Goal: Task Accomplishment & Management: Manage account settings

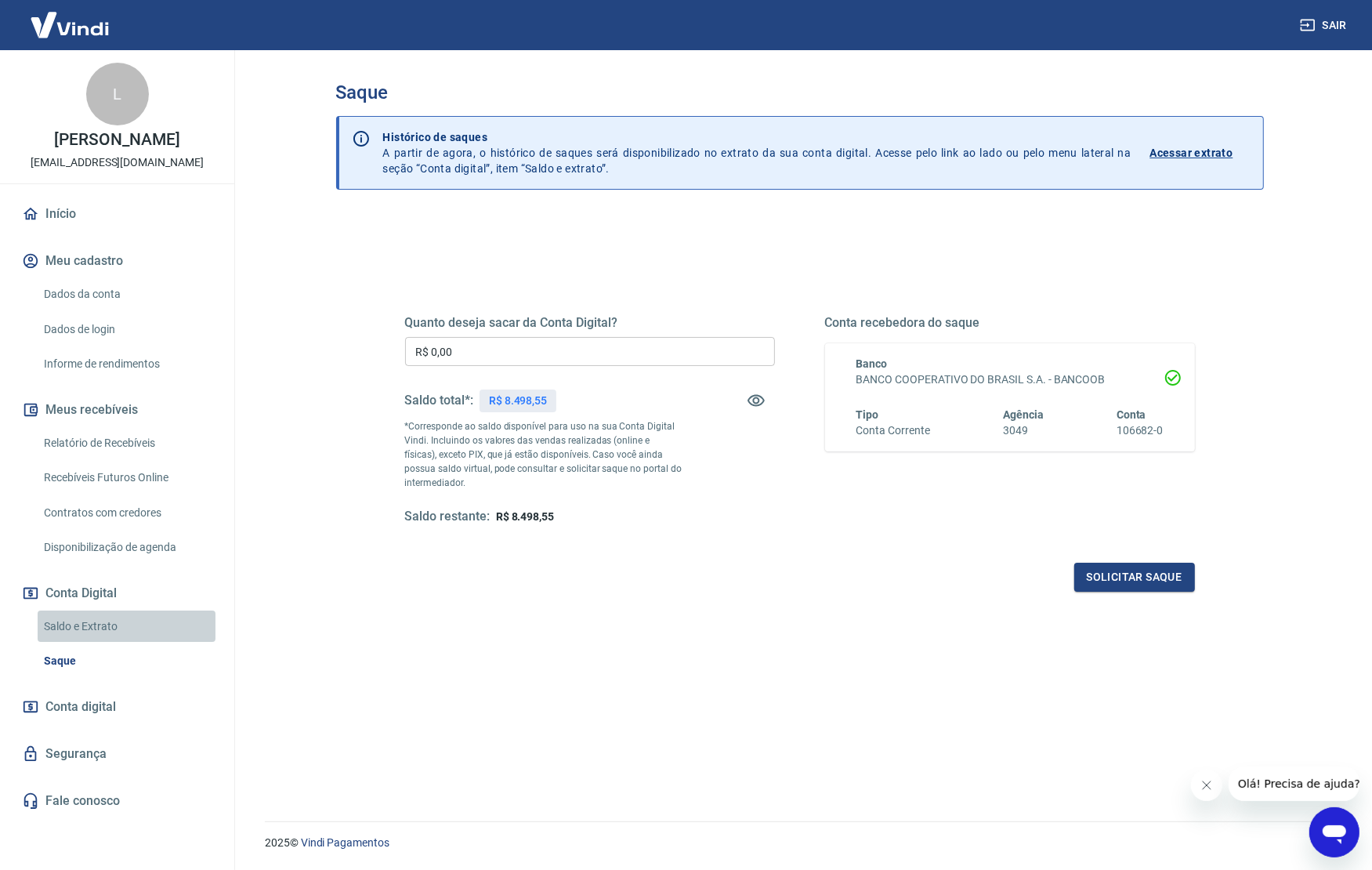
drag, startPoint x: 74, startPoint y: 635, endPoint x: 208, endPoint y: 613, distance: 135.8
click at [74, 635] on link "Saldo e Extrato" at bounding box center [126, 626] width 178 height 32
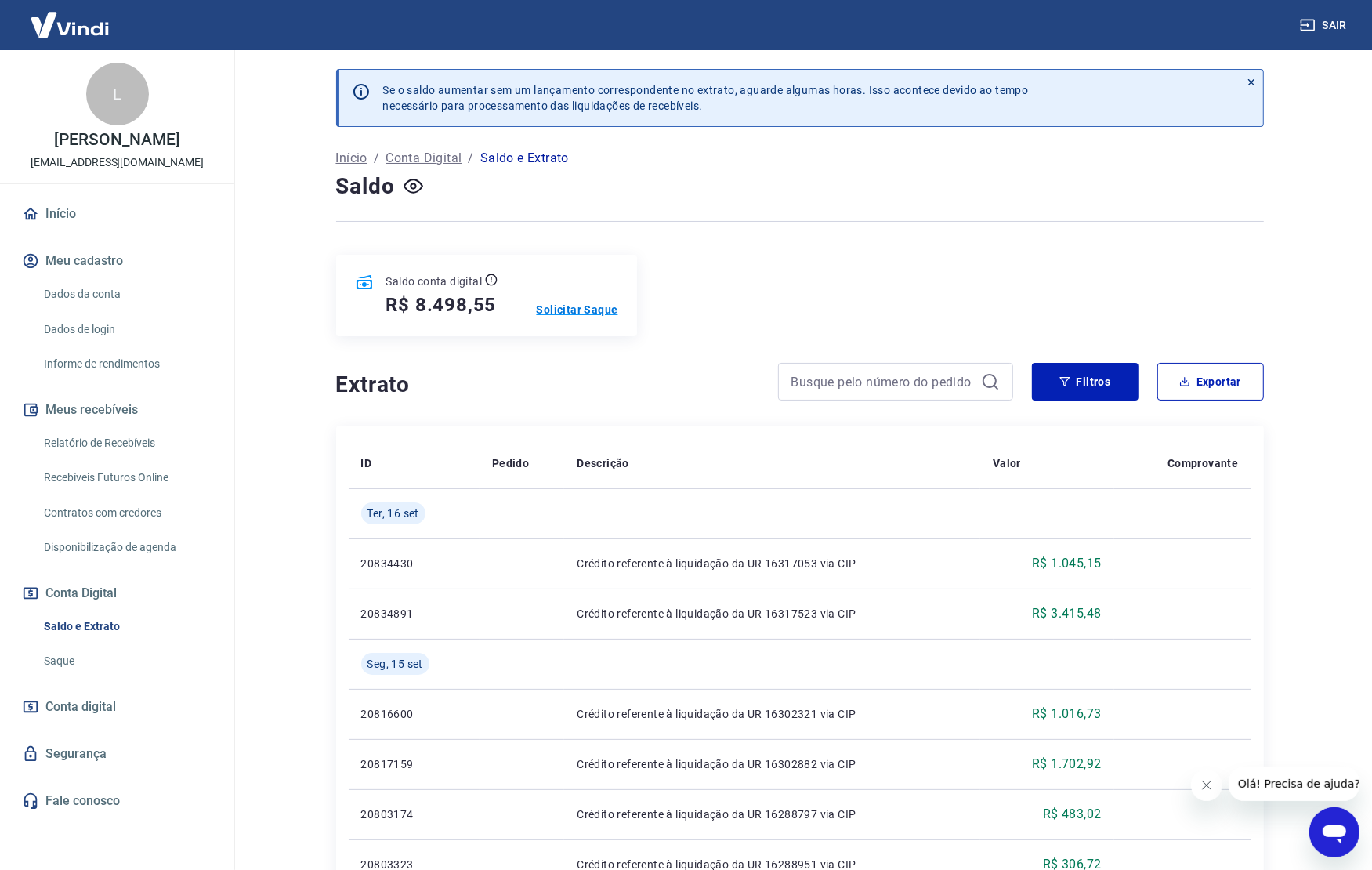
click at [583, 308] on p "Solicitar Saque" at bounding box center [576, 309] width 81 height 16
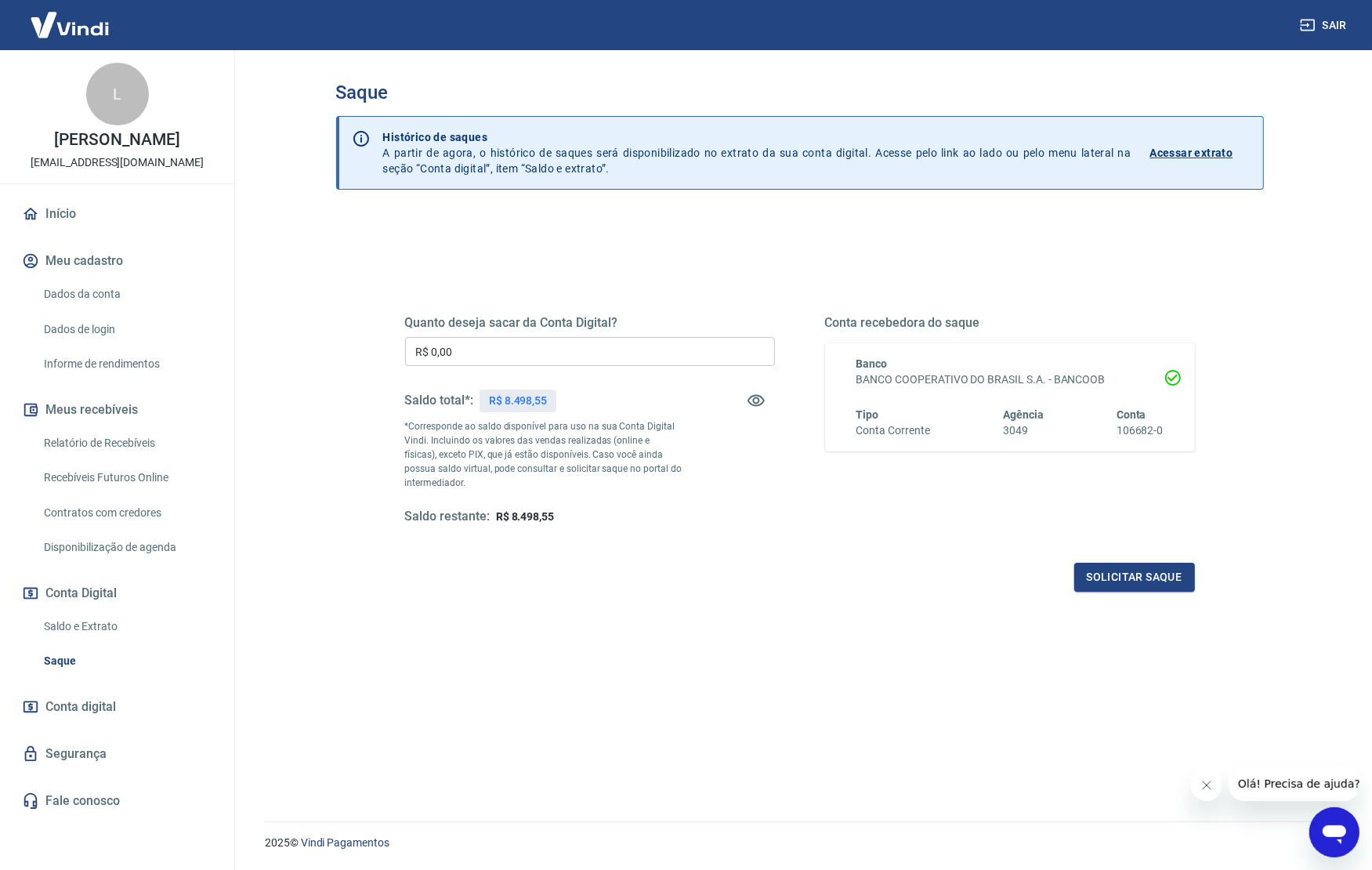
click at [509, 349] on input "R$ 0,00" at bounding box center [590, 350] width 370 height 29
type input "R$ 8.498,55"
click at [1143, 584] on button "Solicitar saque" at bounding box center [1135, 576] width 121 height 29
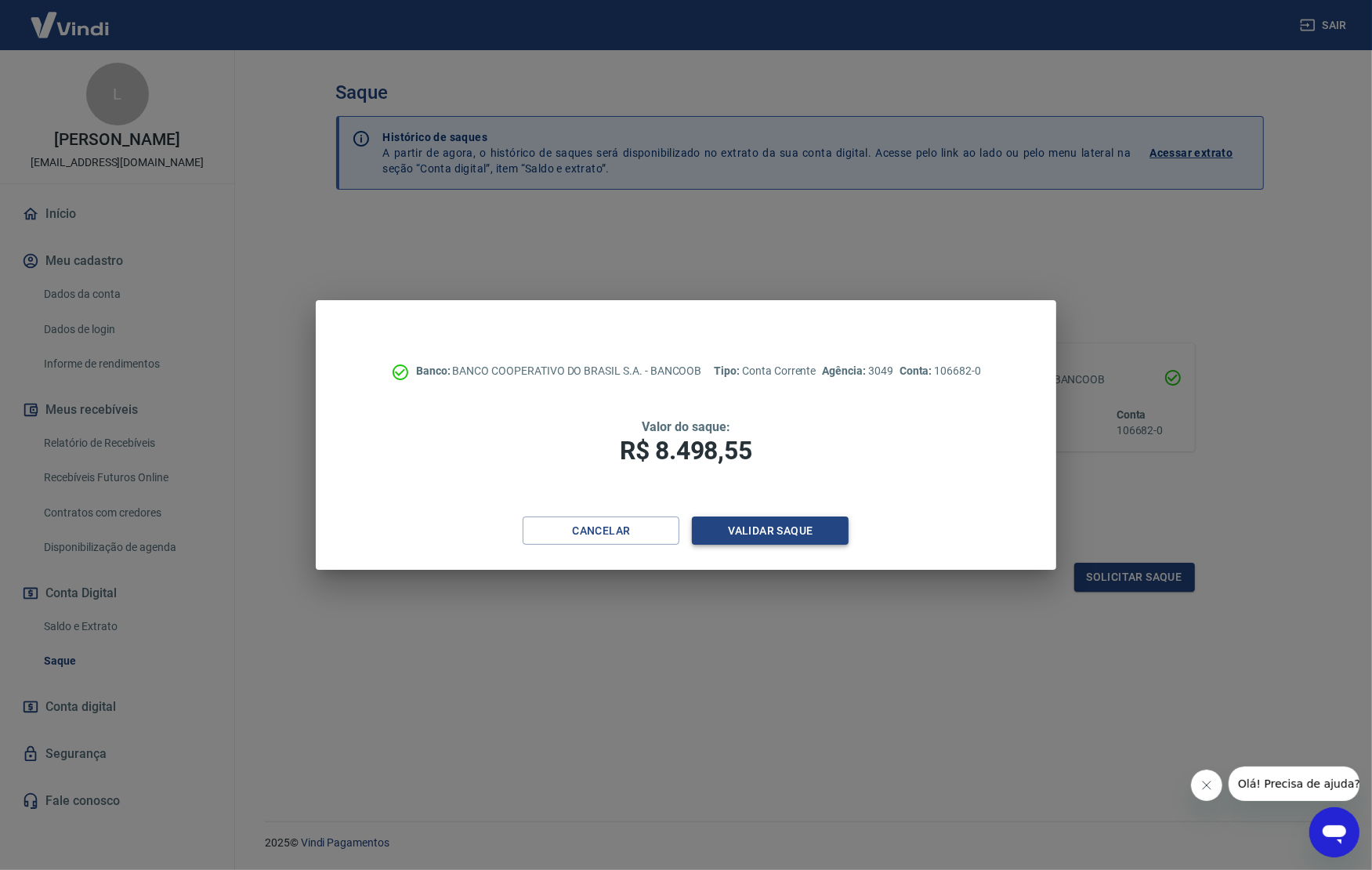
click at [793, 531] on button "Validar saque" at bounding box center [770, 530] width 157 height 29
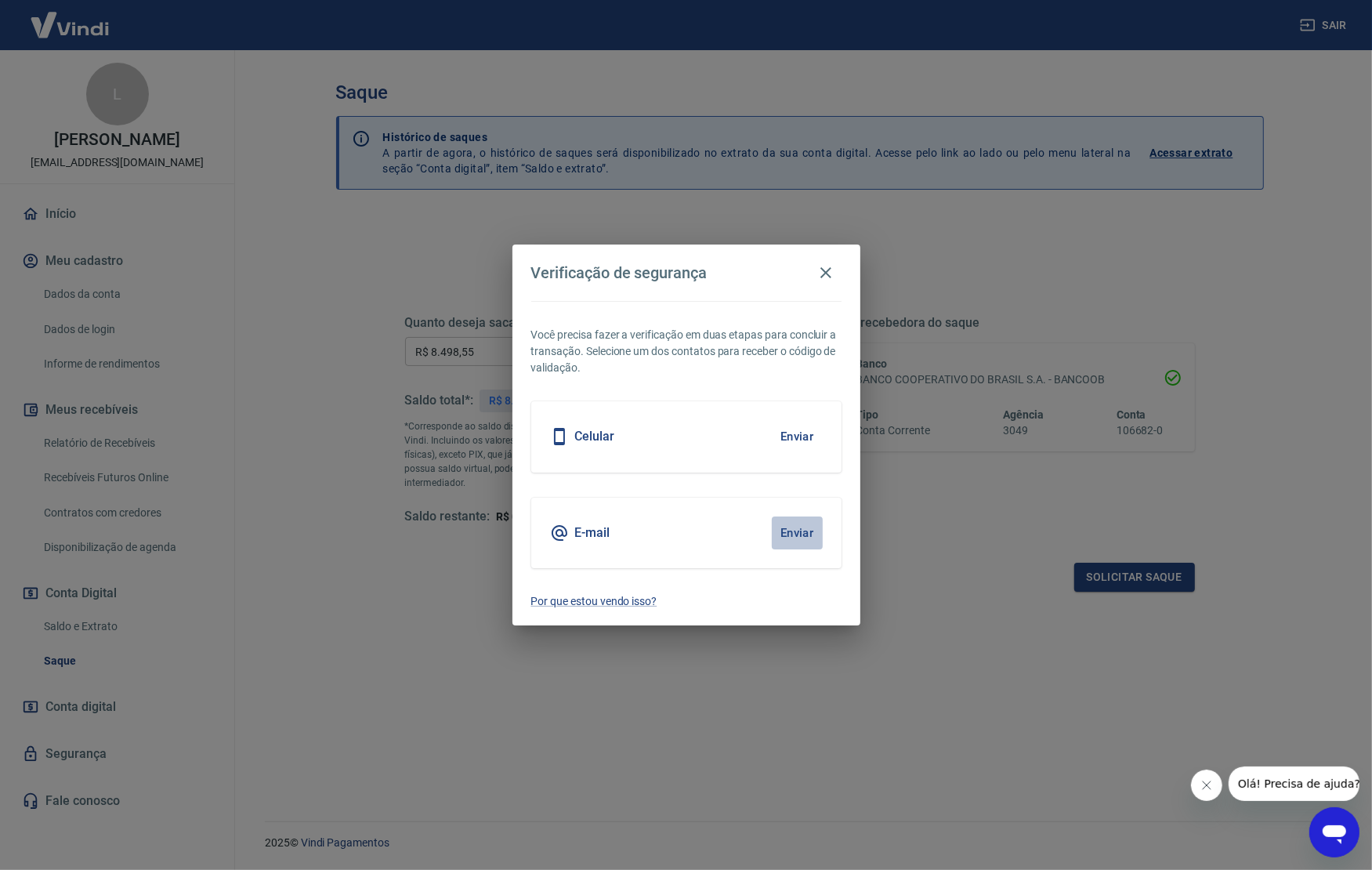
click at [798, 525] on button "Enviar" at bounding box center [797, 533] width 51 height 33
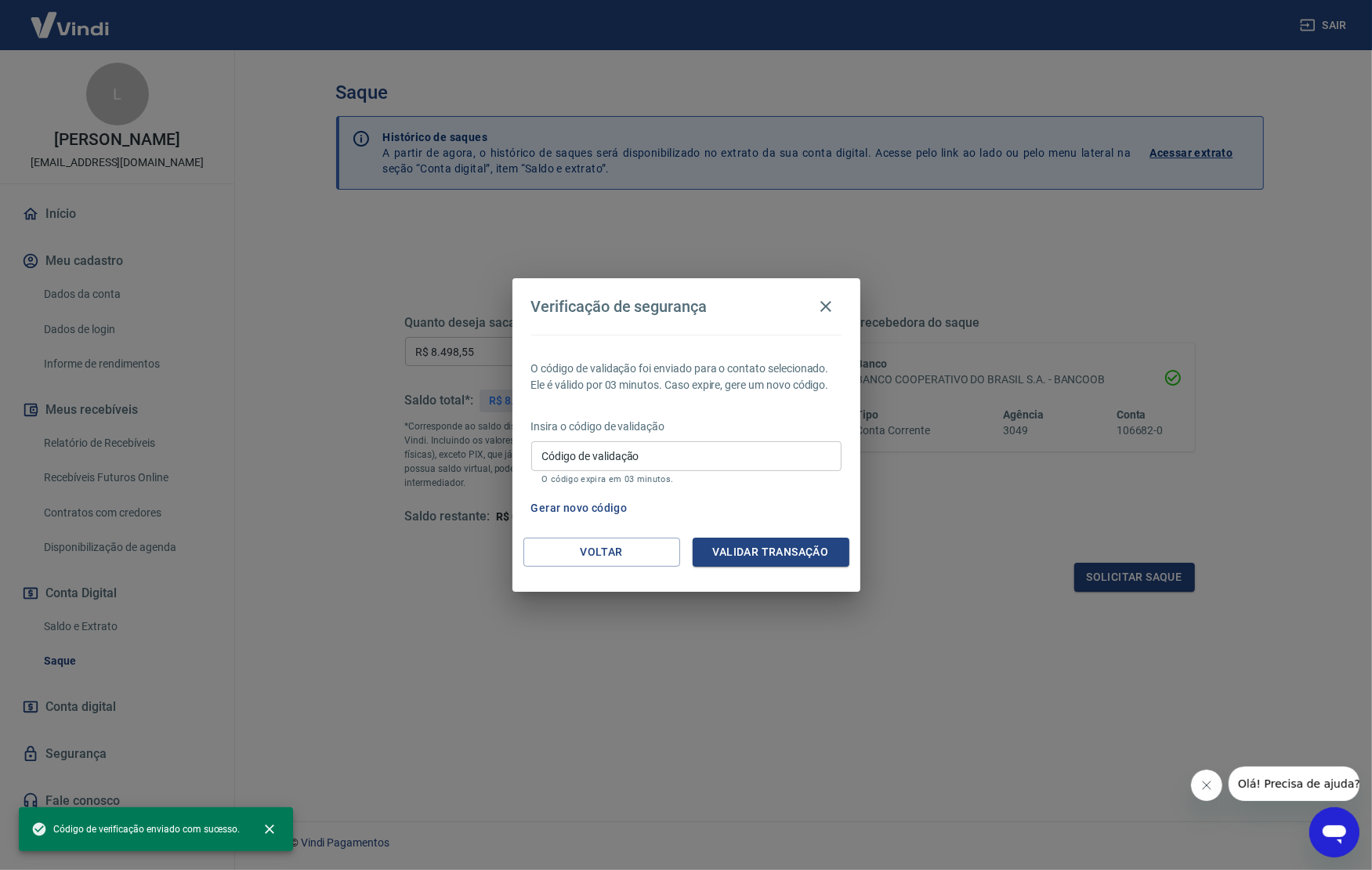
click at [663, 459] on input "Código de validação" at bounding box center [686, 455] width 310 height 29
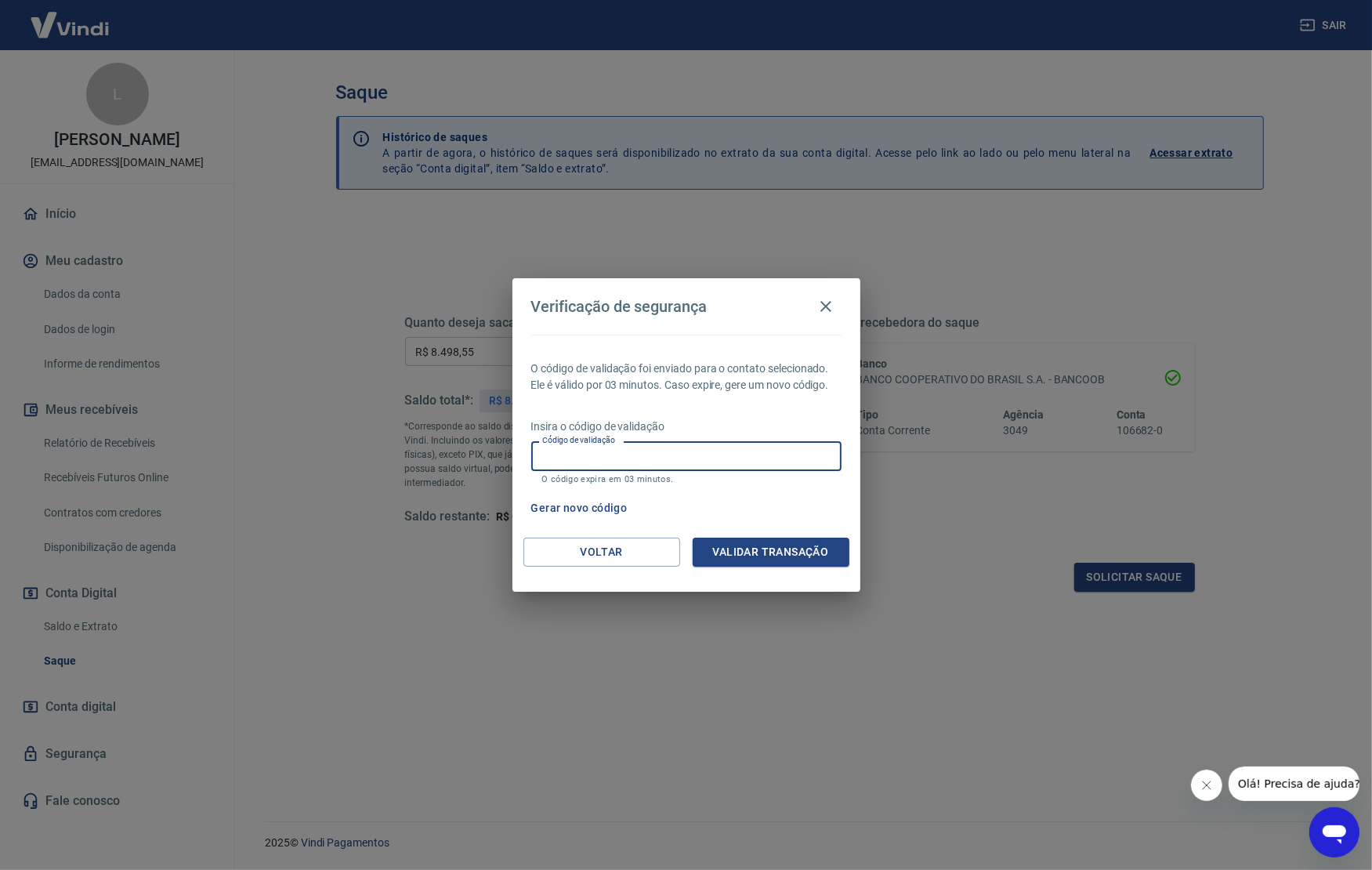
paste input "353825"
type input "353825"
click at [750, 544] on button "Validar transação" at bounding box center [770, 551] width 157 height 29
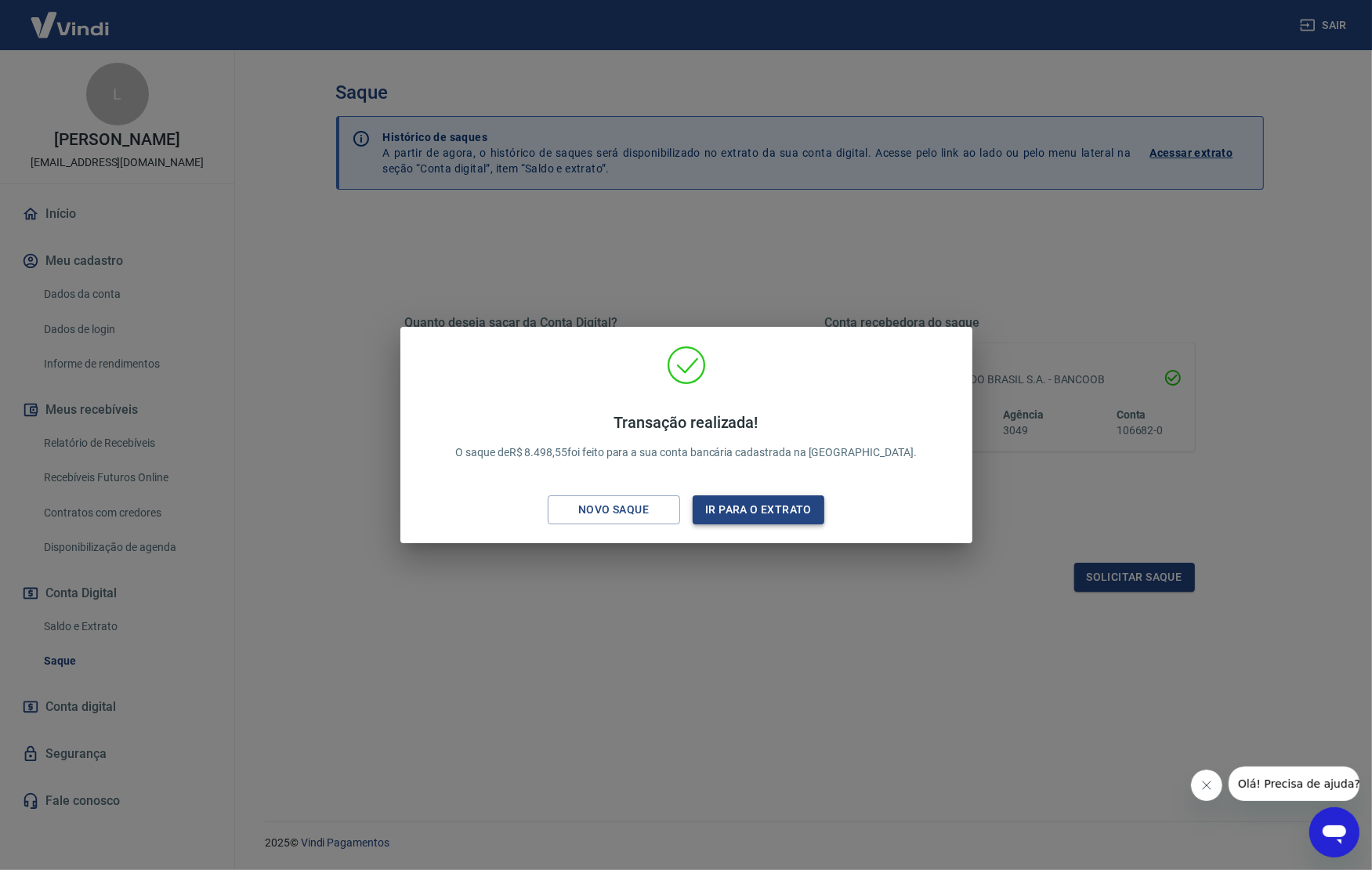
click at [757, 514] on button "Ir para o extrato" at bounding box center [758, 509] width 132 height 29
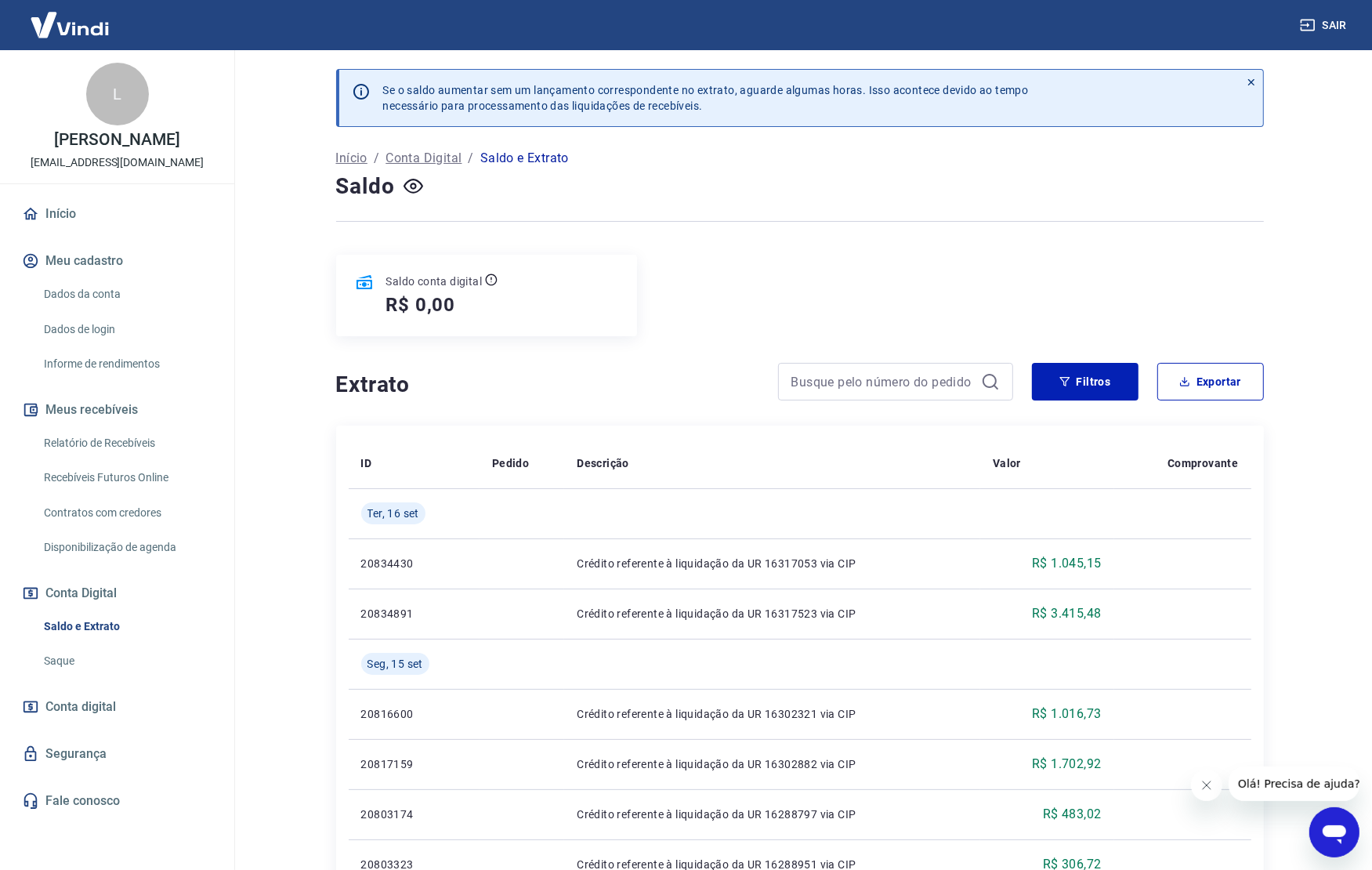
click at [986, 383] on icon at bounding box center [989, 381] width 18 height 18
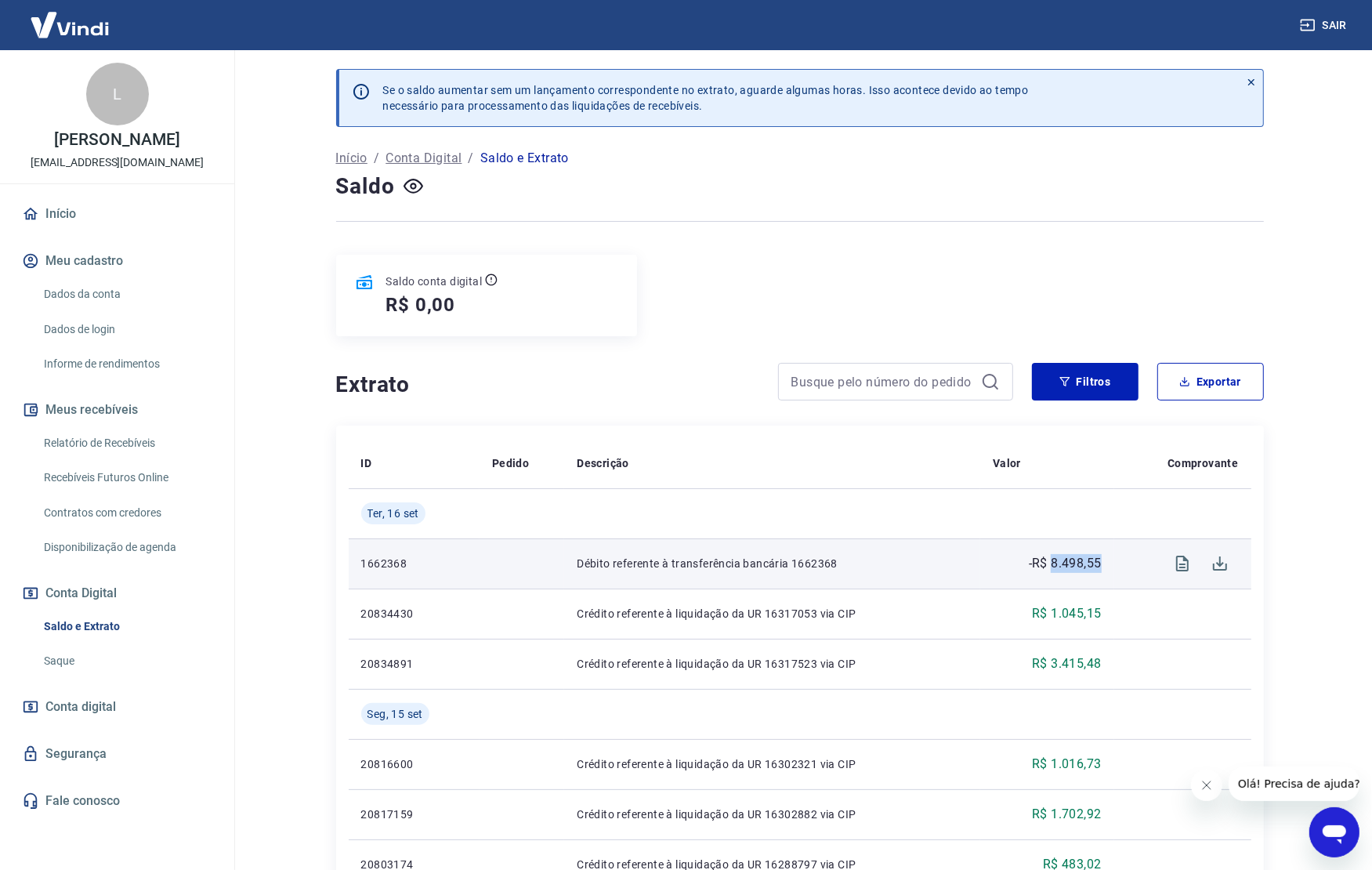
drag, startPoint x: 1107, startPoint y: 568, endPoint x: 1051, endPoint y: 574, distance: 56.3
click at [1053, 573] on td "-R$ 8.498,55" at bounding box center [1047, 562] width 134 height 50
copy p "8.498,55"
